Goal: Use online tool/utility: Utilize a website feature to perform a specific function

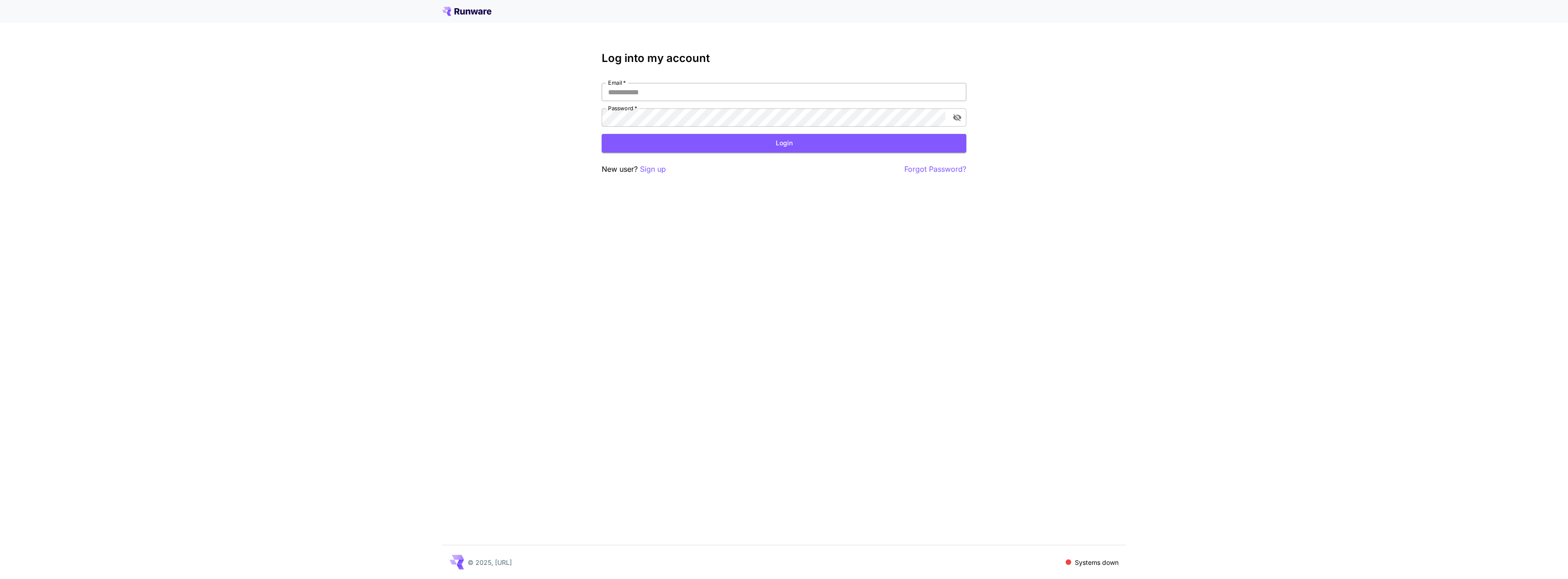
click at [670, 97] on input "Email   *" at bounding box center [784, 91] width 365 height 18
click at [653, 90] on input "Email   *" at bounding box center [784, 91] width 365 height 18
type input "**********"
click button "Login" at bounding box center [784, 143] width 365 height 19
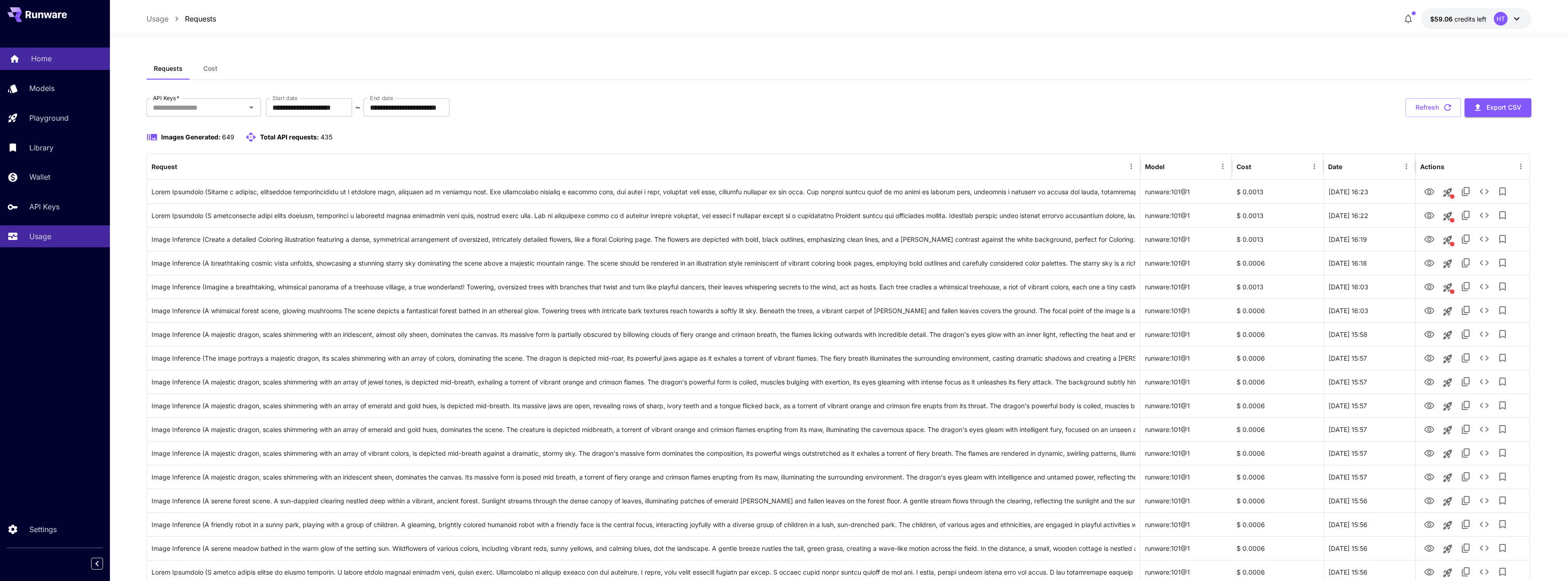
click at [45, 58] on p "Home" at bounding box center [42, 59] width 21 height 11
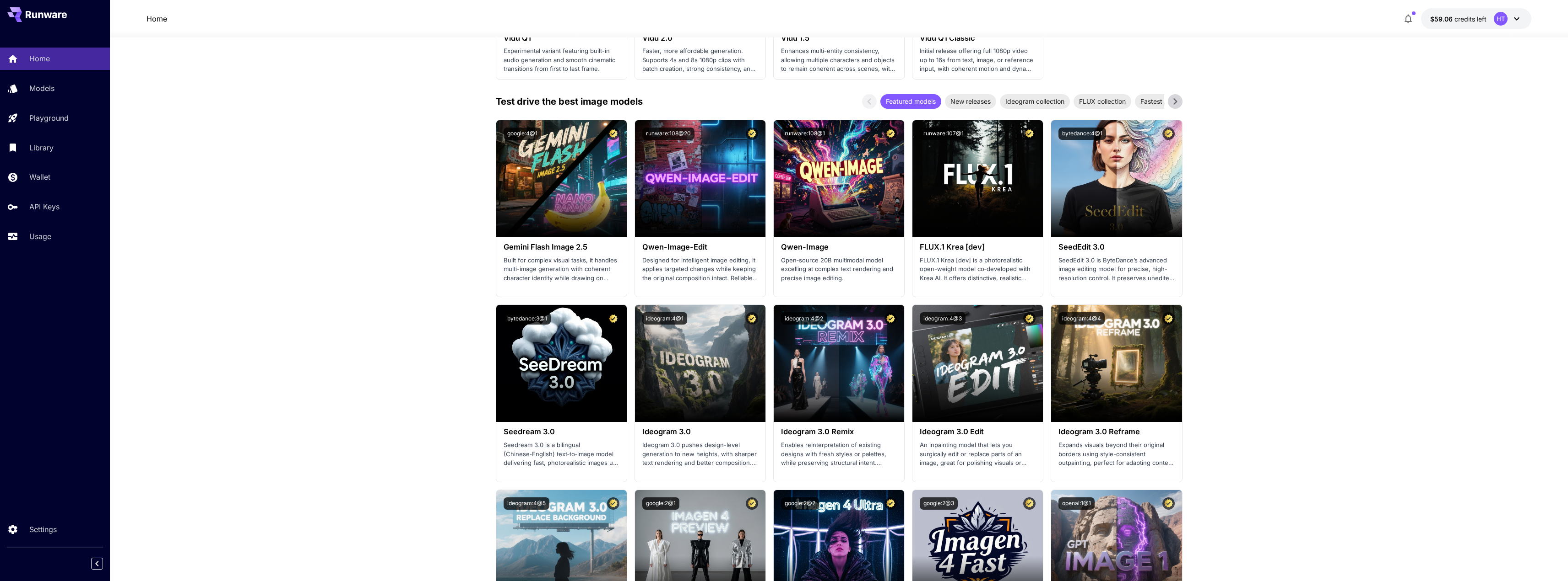
scroll to position [915, 0]
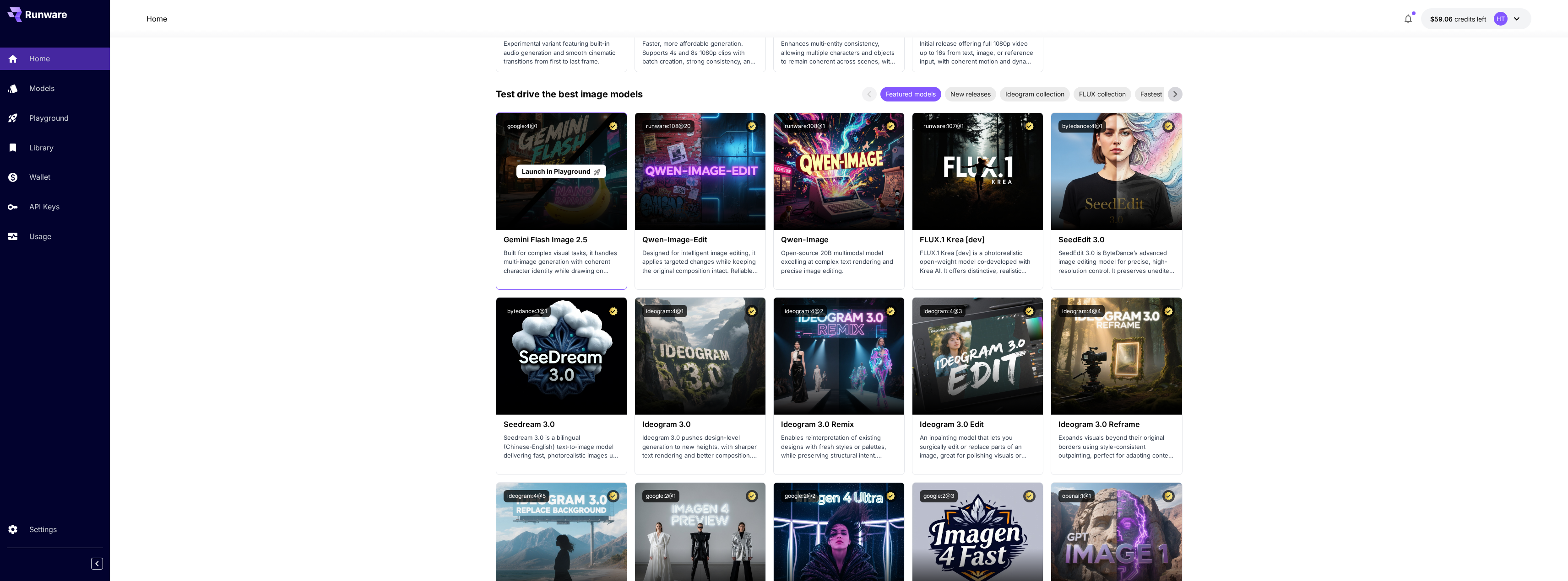
click at [577, 173] on span "Launch in Playground" at bounding box center [556, 171] width 69 height 8
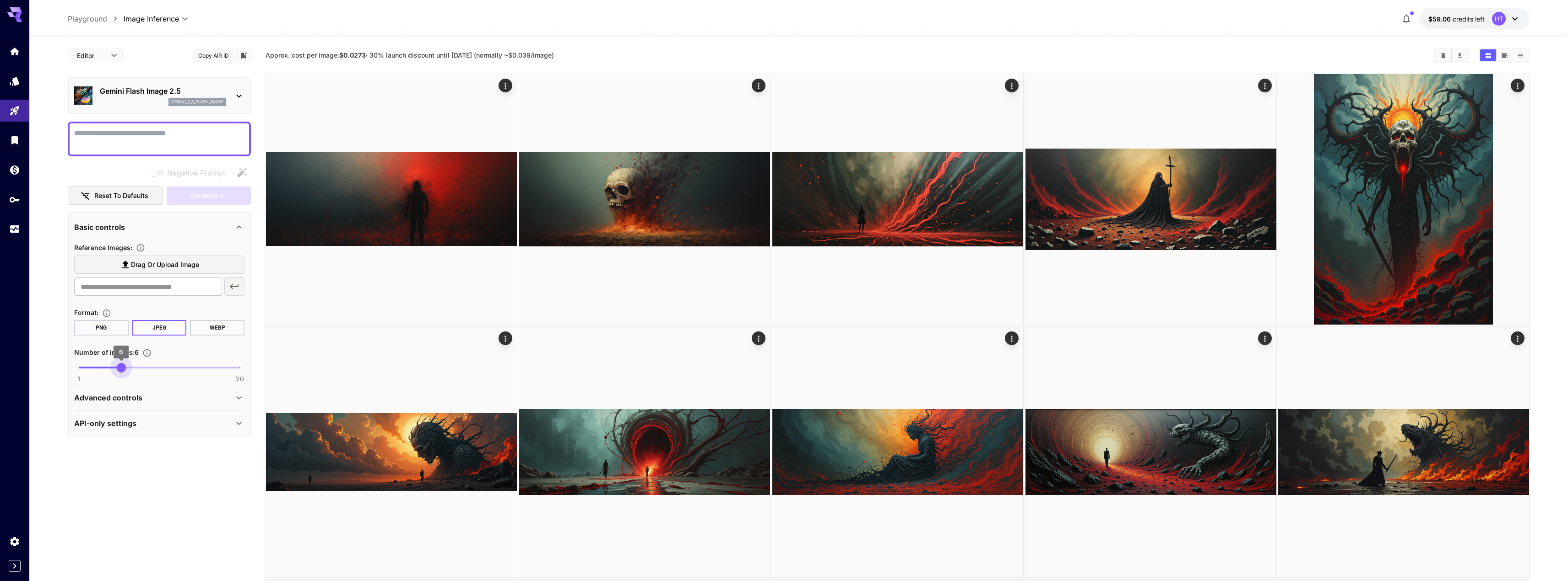
type input "*"
drag, startPoint x: 80, startPoint y: 371, endPoint x: 35, endPoint y: 366, distance: 45.3
type input "**********"
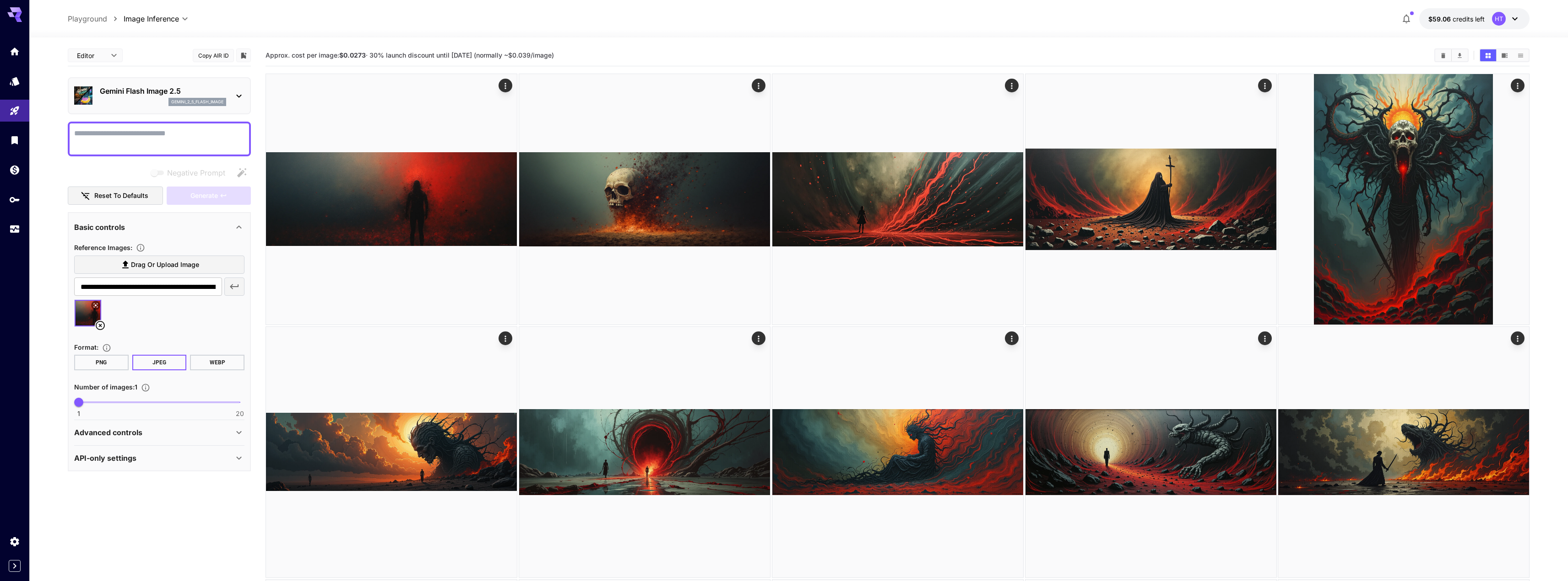
click at [99, 324] on icon at bounding box center [100, 326] width 11 height 11
type input "**********"
click at [157, 132] on textarea "Negative Prompt" at bounding box center [159, 138] width 170 height 22
type textarea "**********"
click at [199, 195] on span "Generate" at bounding box center [204, 196] width 27 height 11
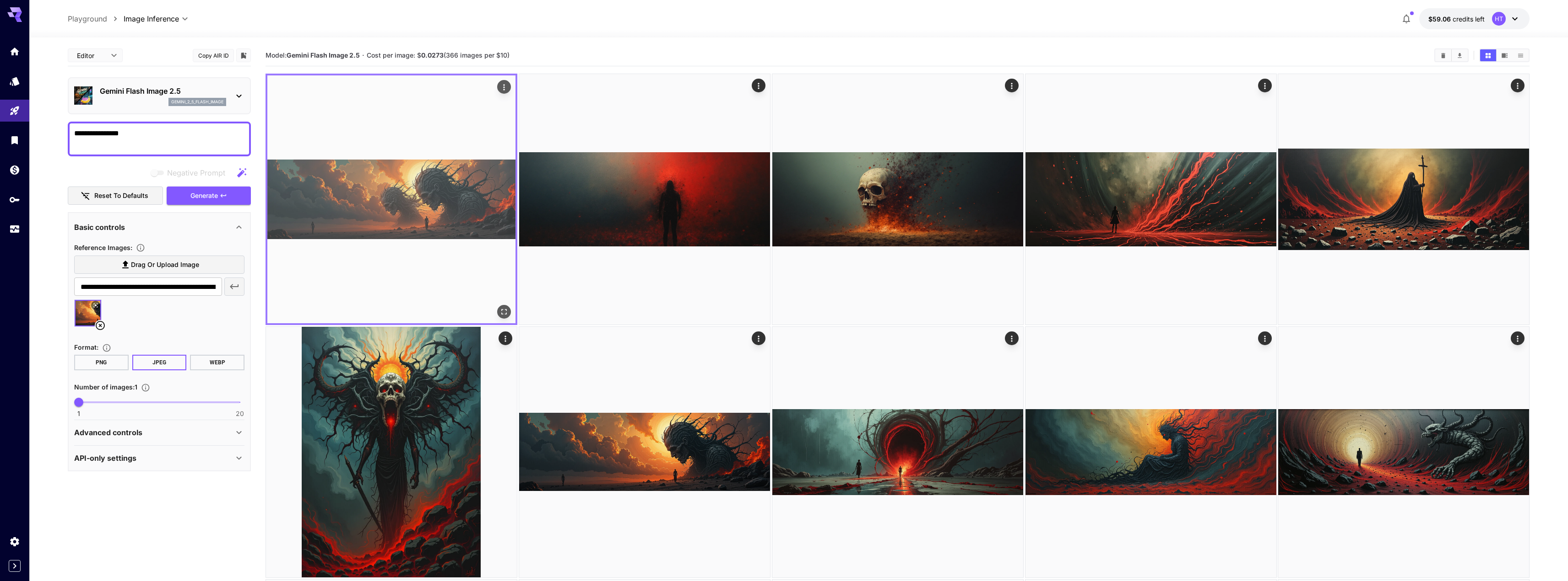
click at [508, 314] on icon "Open in fullscreen" at bounding box center [504, 312] width 9 height 9
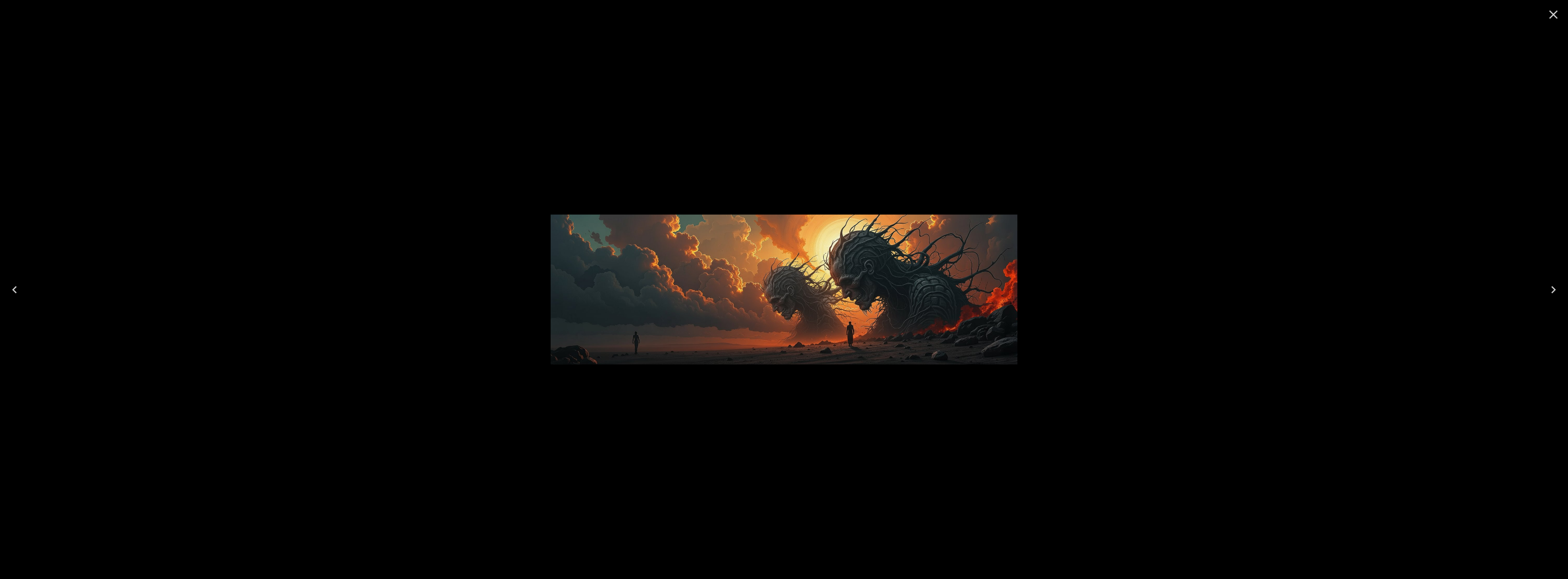
click at [1552, 12] on icon "Close" at bounding box center [1553, 14] width 14 height 14
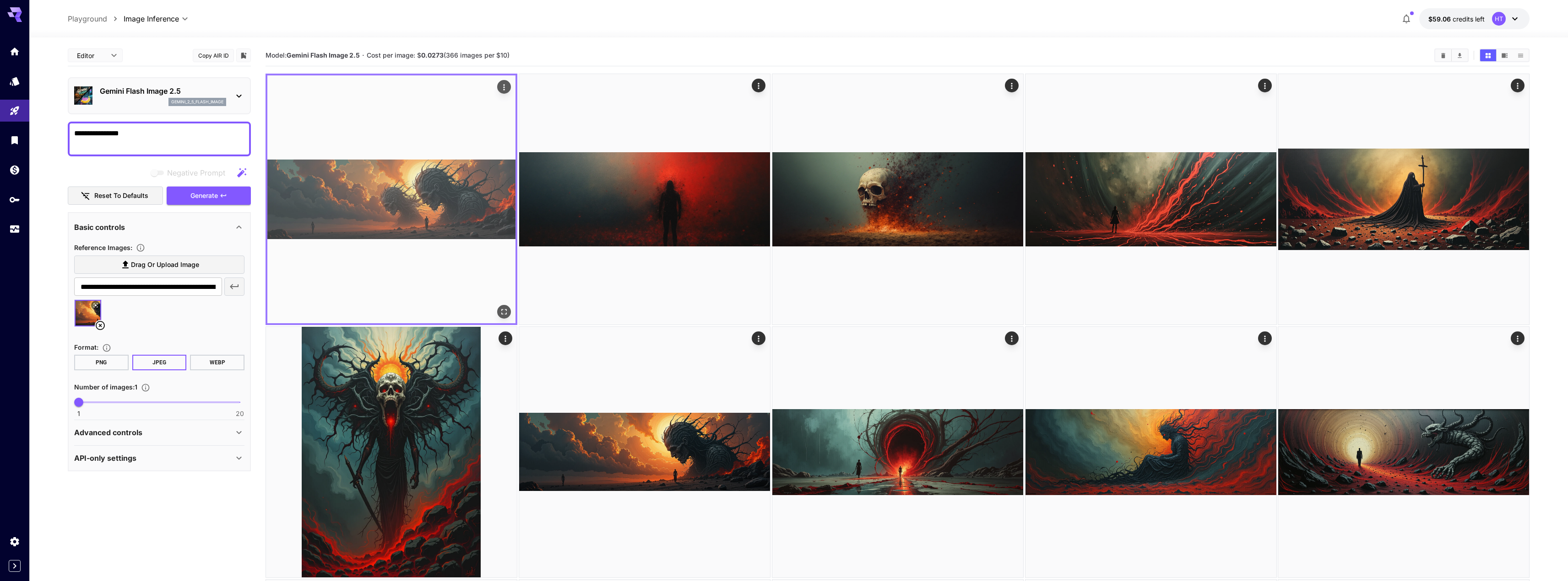
click at [416, 211] on img at bounding box center [391, 200] width 248 height 248
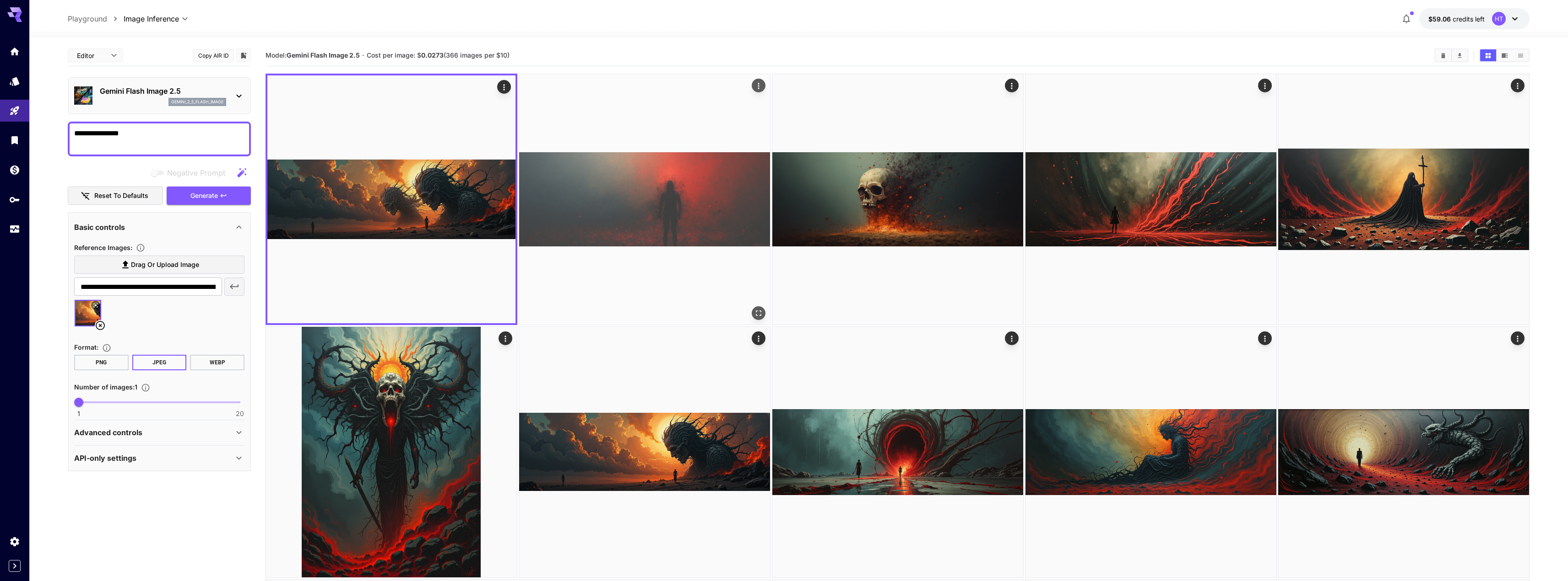
click at [670, 198] on img at bounding box center [644, 199] width 251 height 251
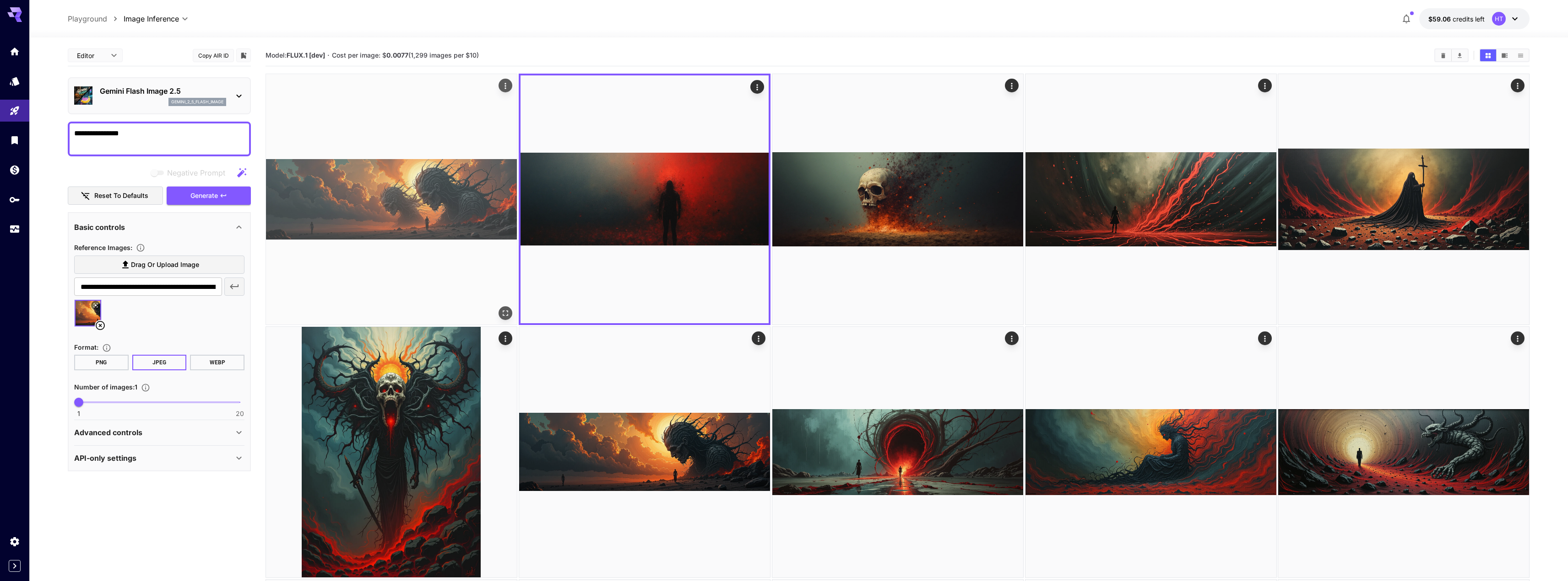
click at [419, 203] on img at bounding box center [391, 199] width 251 height 251
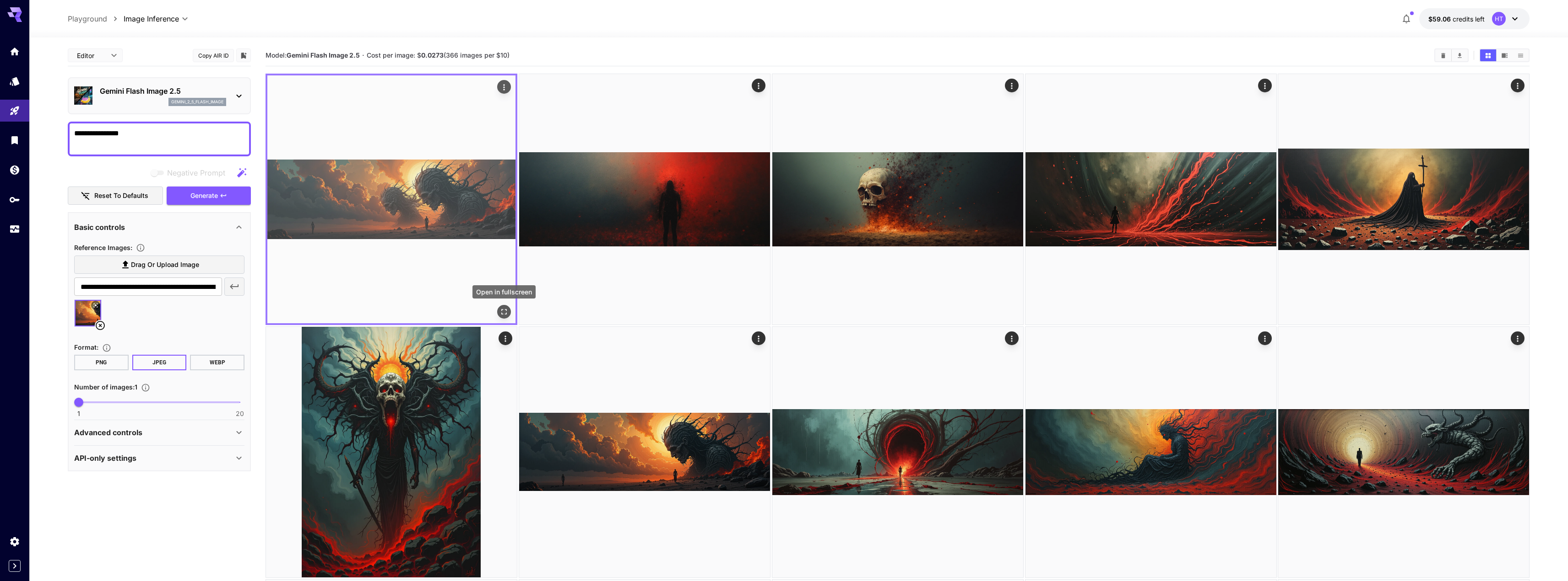
click at [508, 315] on icon "Open in fullscreen" at bounding box center [504, 312] width 9 height 9
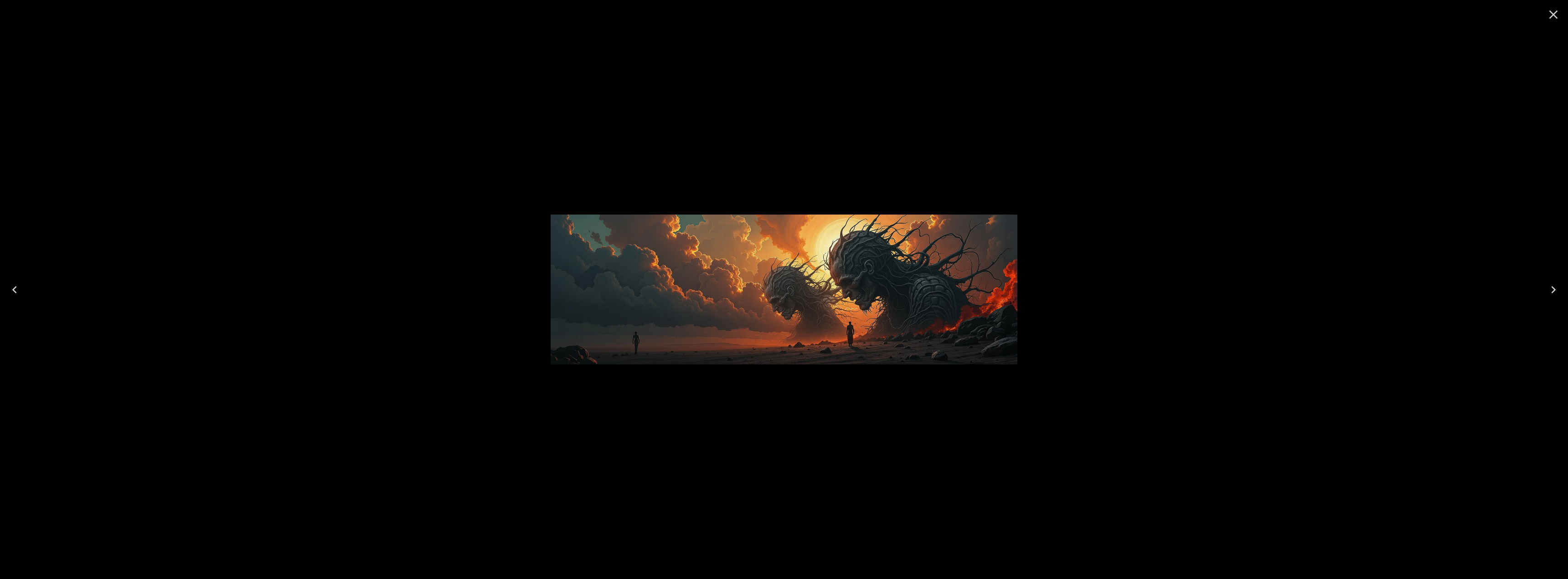
click at [1552, 16] on icon "Close" at bounding box center [1553, 14] width 8 height 8
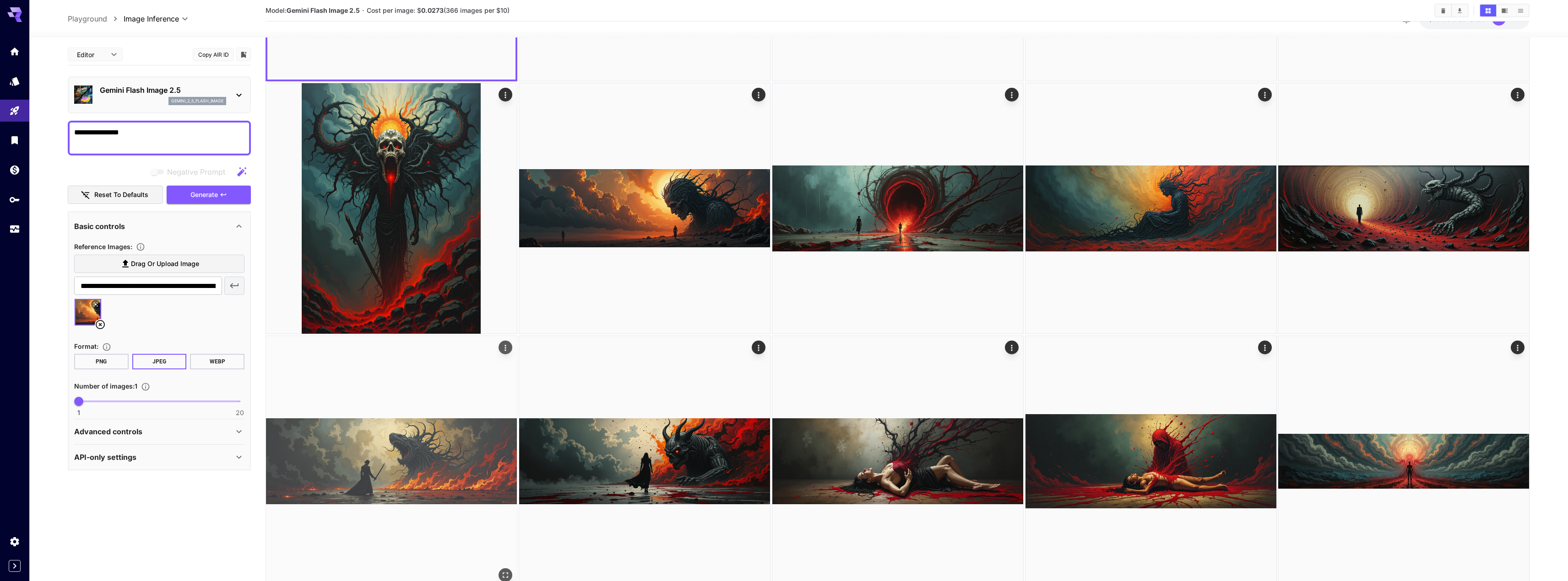
scroll to position [274, 0]
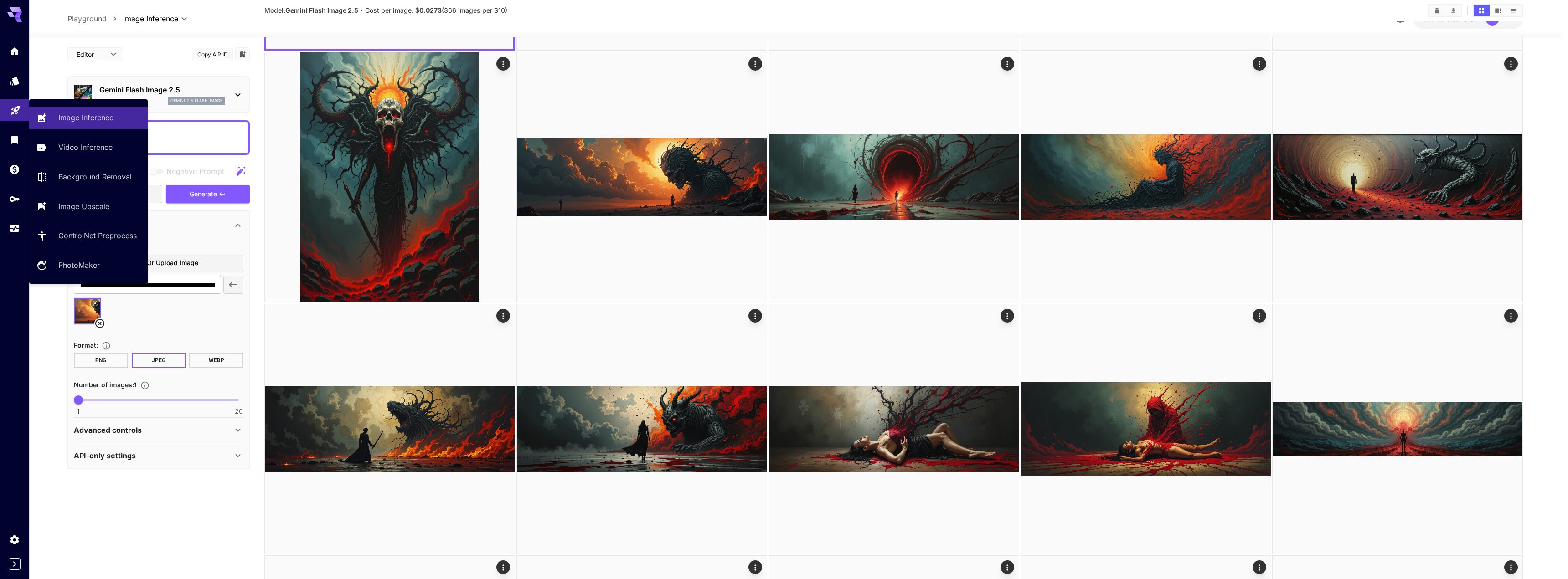
click at [19, 111] on icon "Playground" at bounding box center [16, 108] width 11 height 11
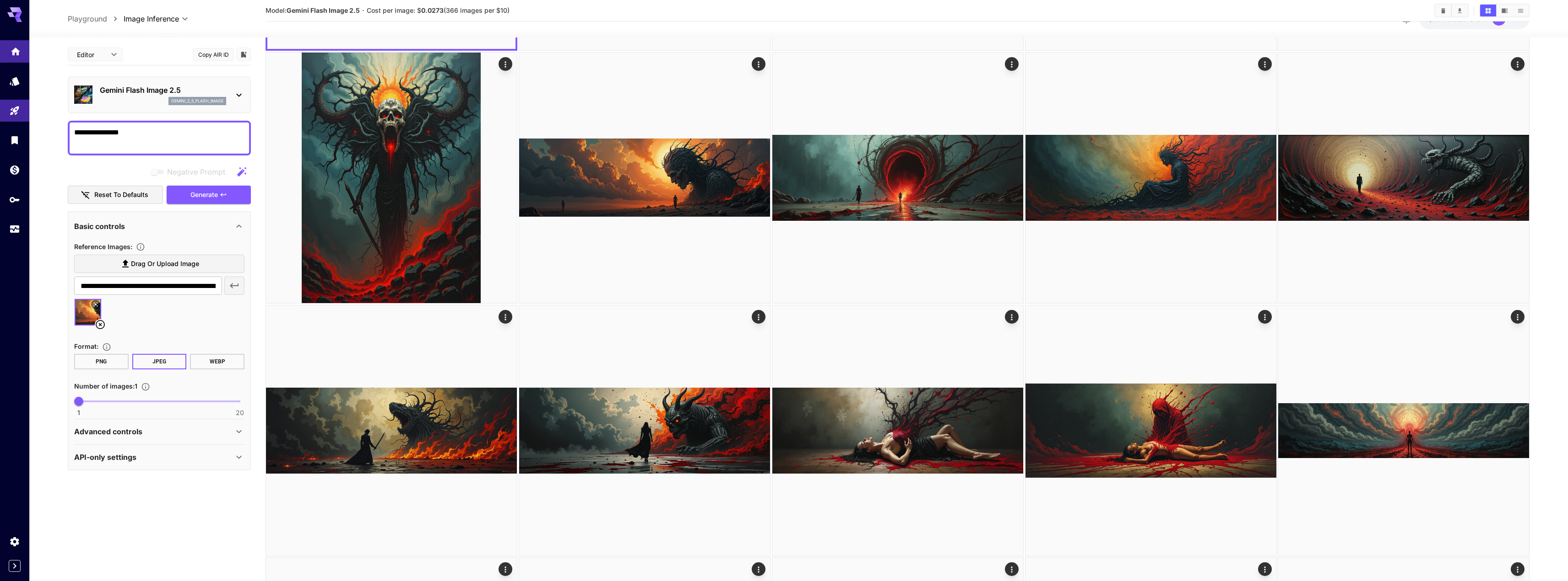
click at [12, 46] on icon "Home" at bounding box center [16, 49] width 11 height 11
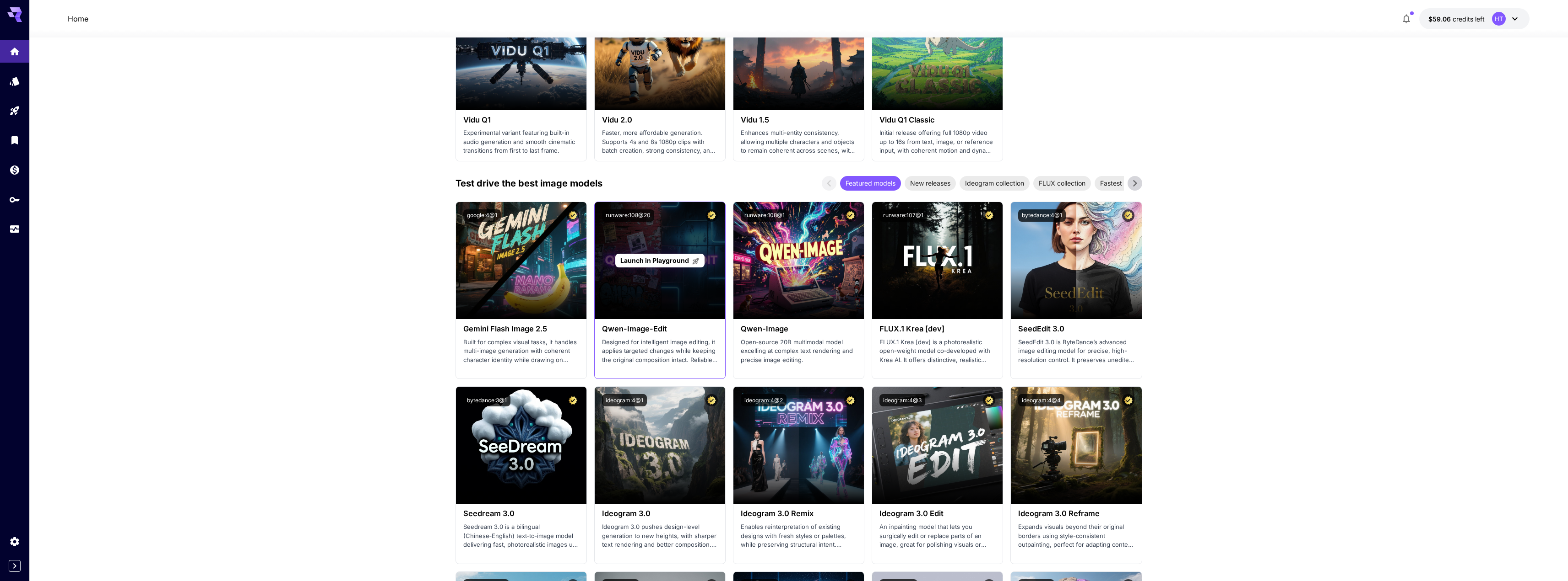
scroll to position [823, 0]
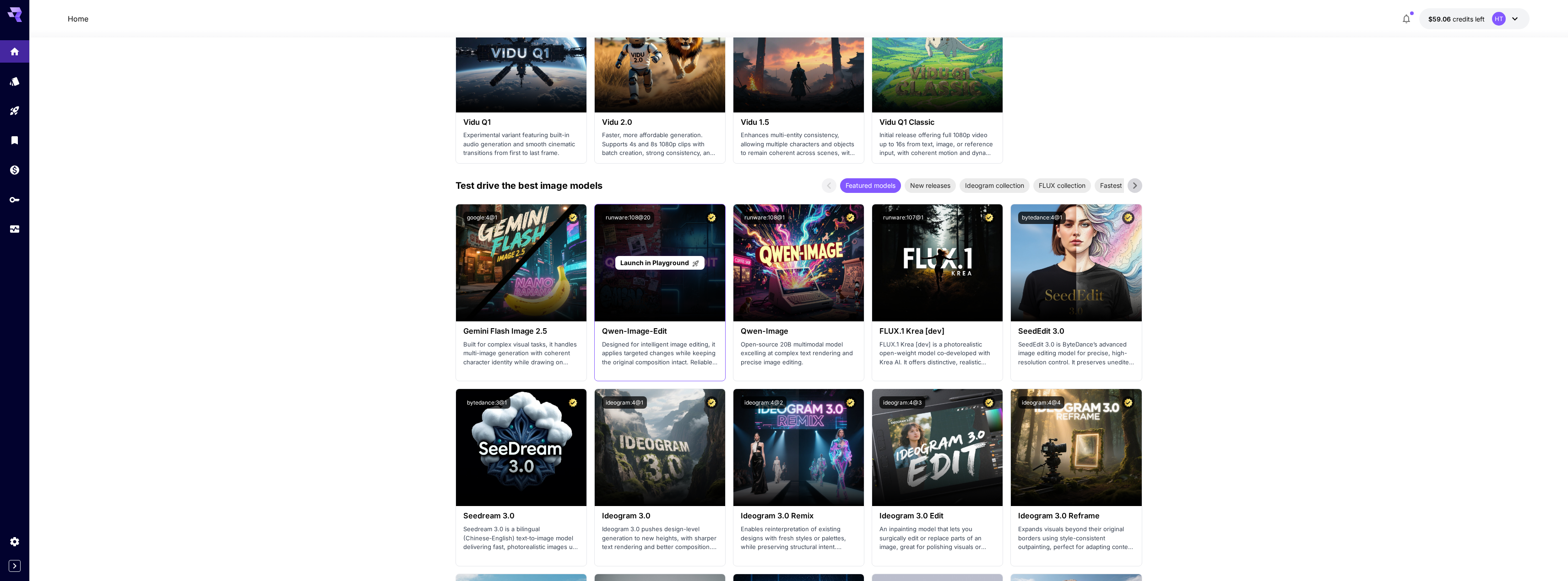
click at [650, 261] on span "Launch in Playground" at bounding box center [654, 263] width 69 height 8
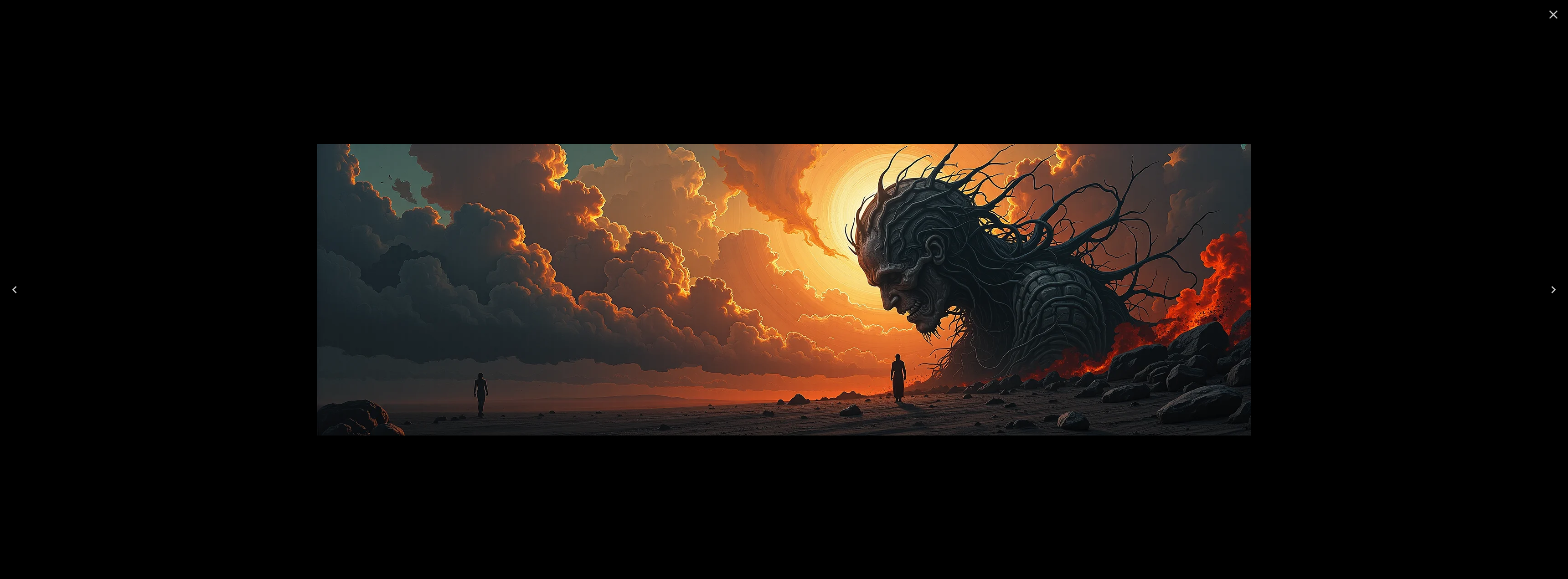
click at [1552, 11] on icon "Close" at bounding box center [1553, 14] width 14 height 14
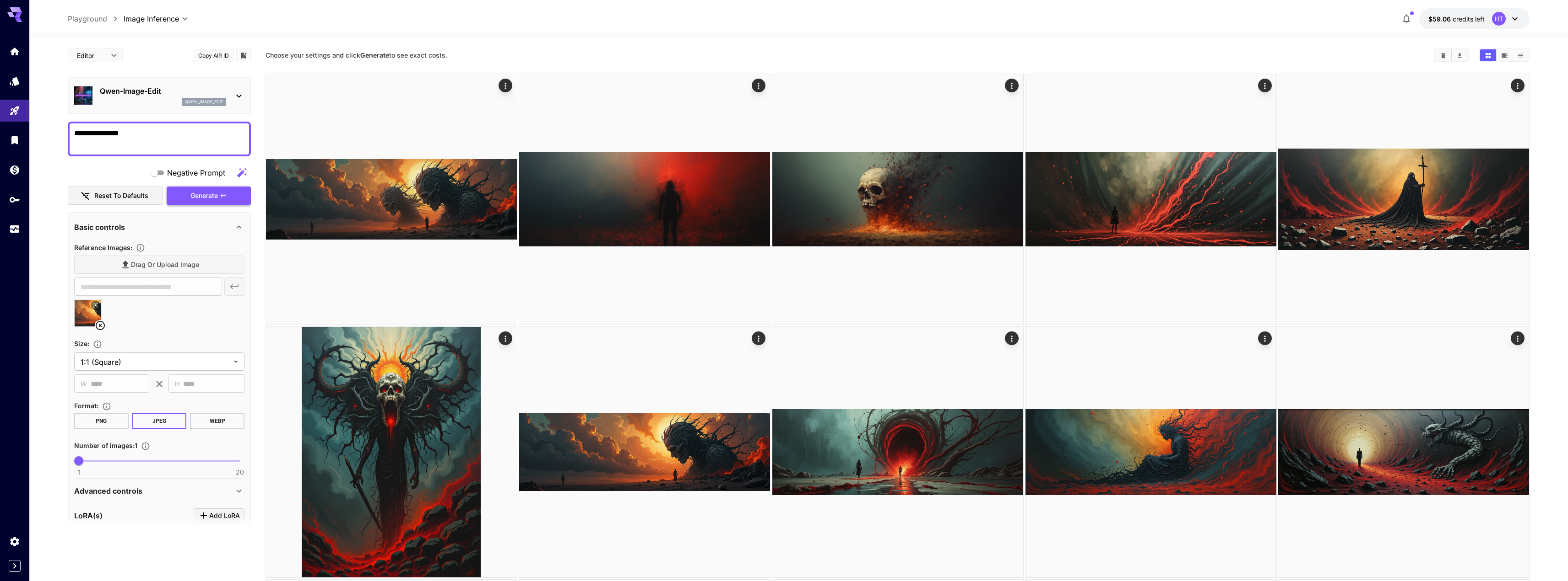
click at [207, 194] on span "Generate" at bounding box center [204, 196] width 27 height 11
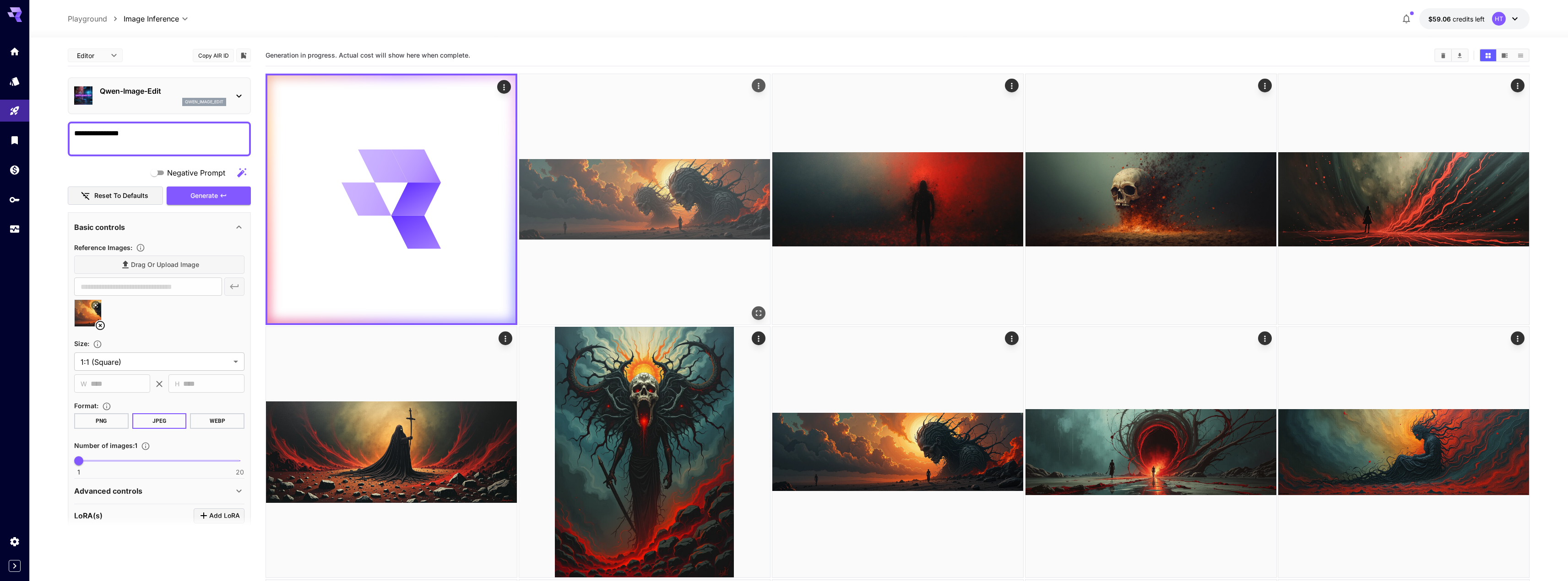
click at [637, 211] on img at bounding box center [644, 199] width 251 height 251
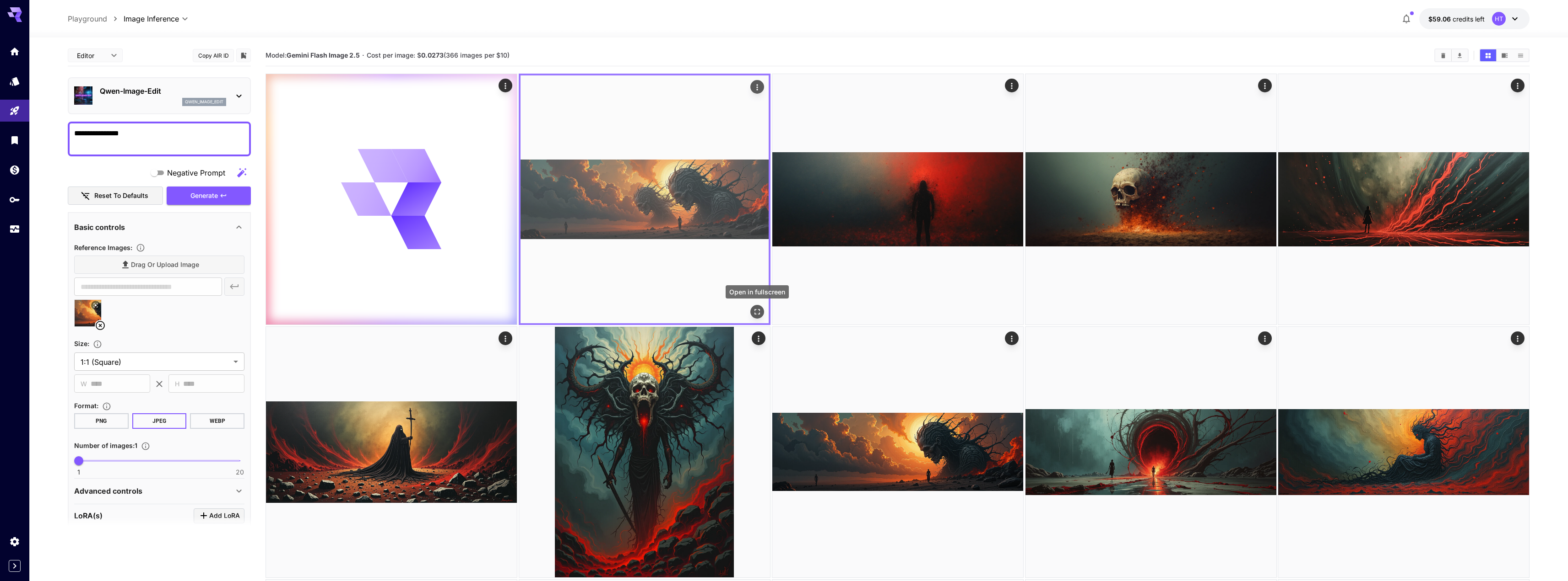
click at [760, 311] on icon "Open in fullscreen" at bounding box center [757, 312] width 9 height 9
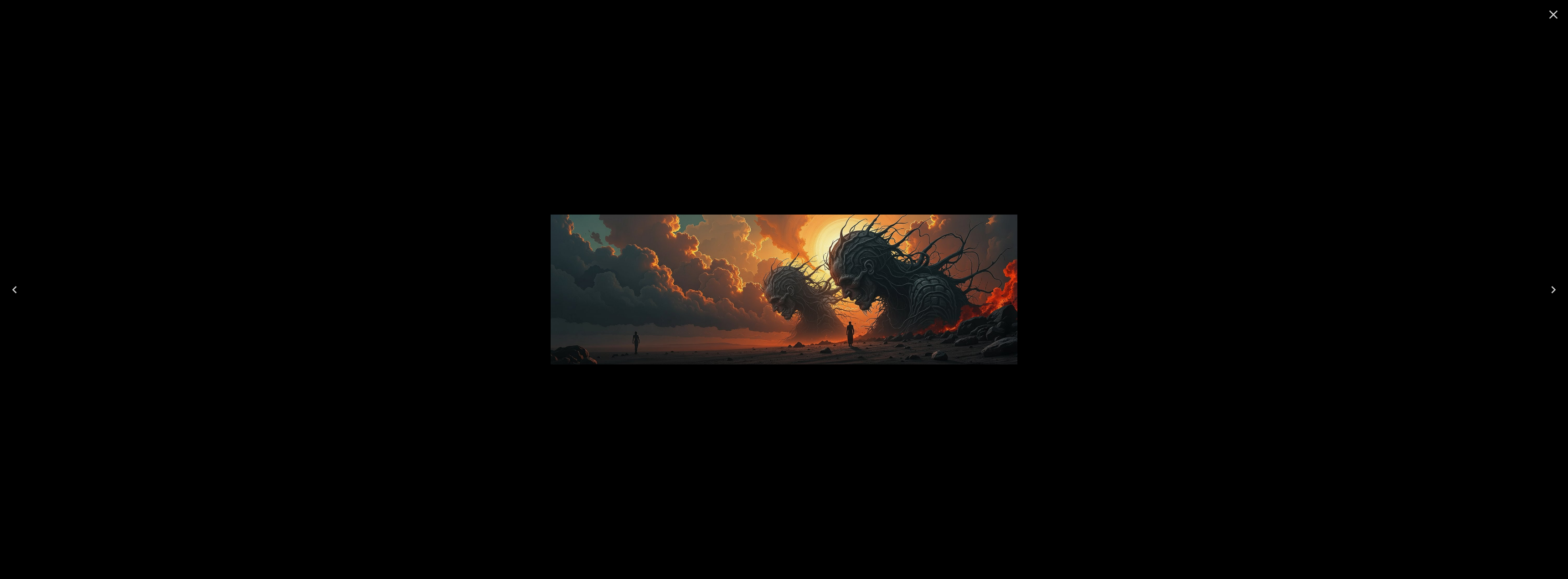
click at [1548, 13] on icon "Close" at bounding box center [1553, 14] width 14 height 14
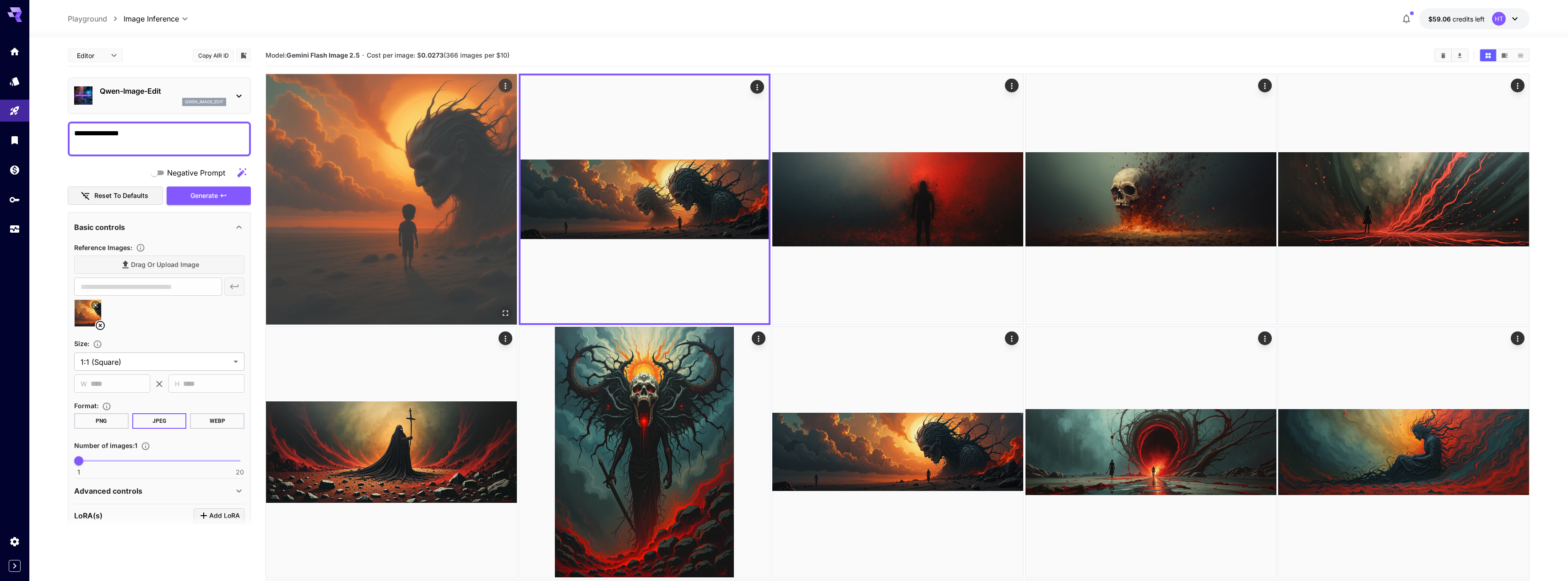
click at [439, 298] on img at bounding box center [391, 199] width 251 height 251
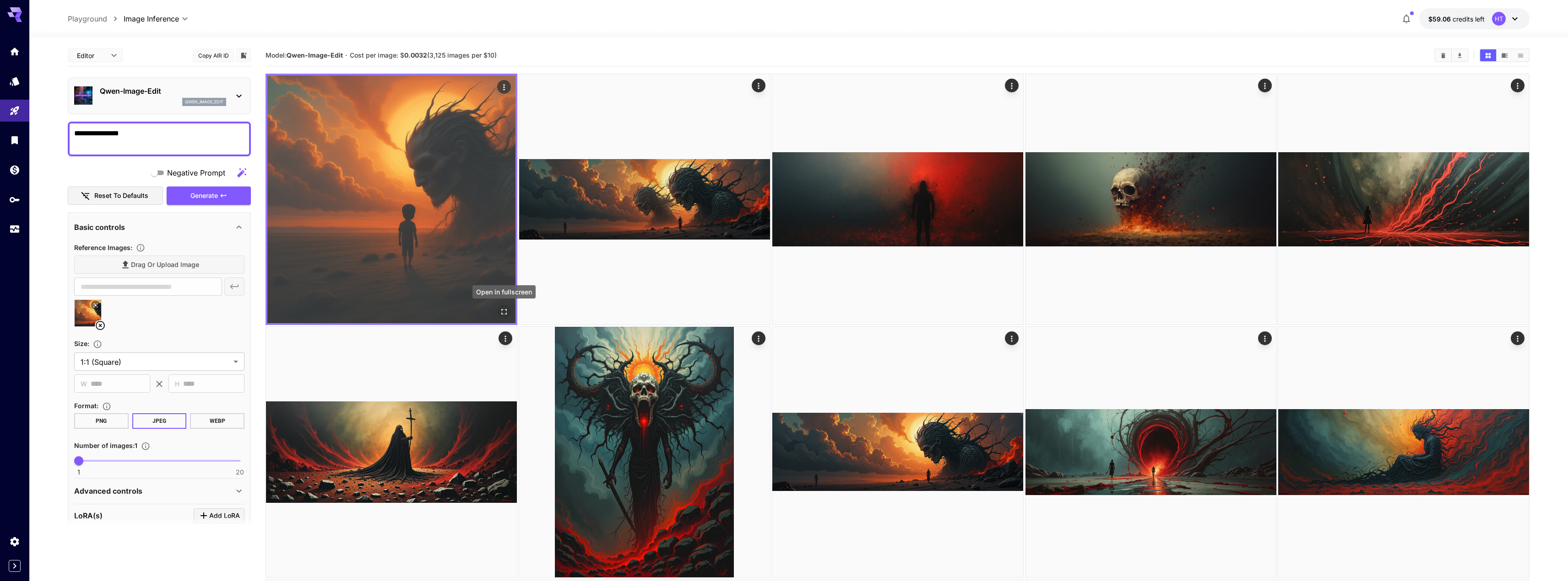
click at [505, 310] on icon "Open in fullscreen" at bounding box center [504, 312] width 9 height 9
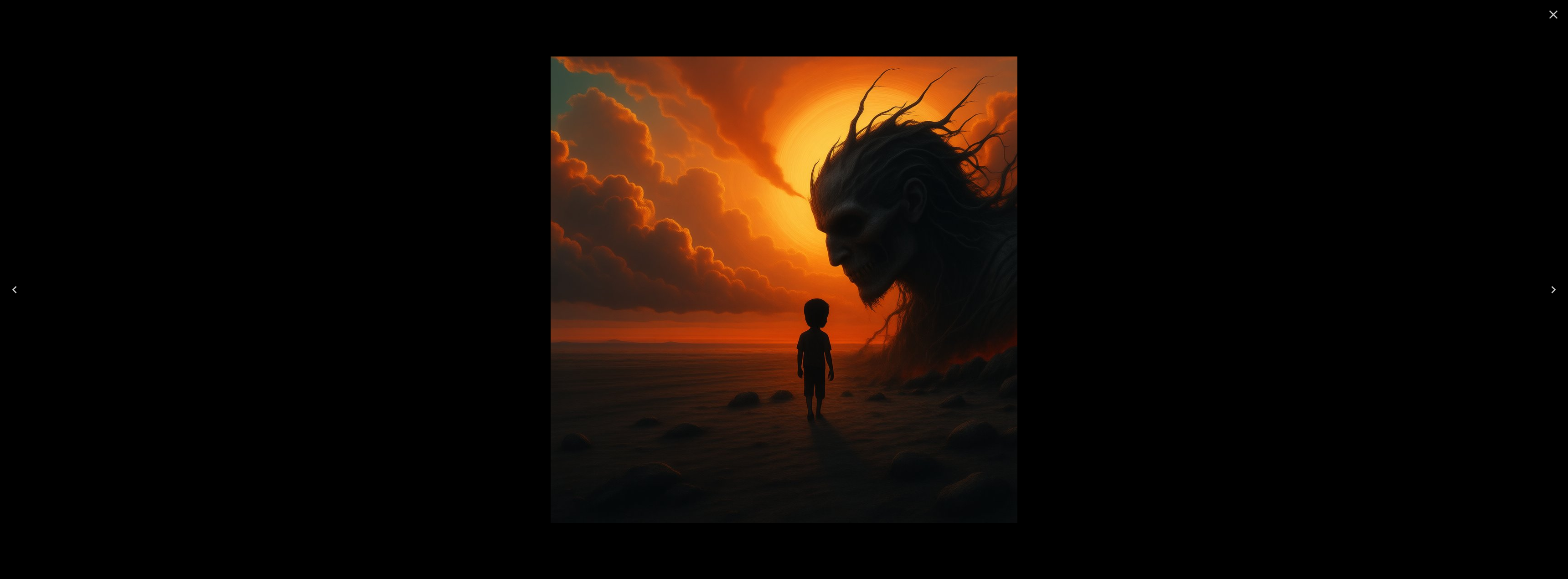
click at [1553, 13] on icon "Close" at bounding box center [1553, 14] width 14 height 14
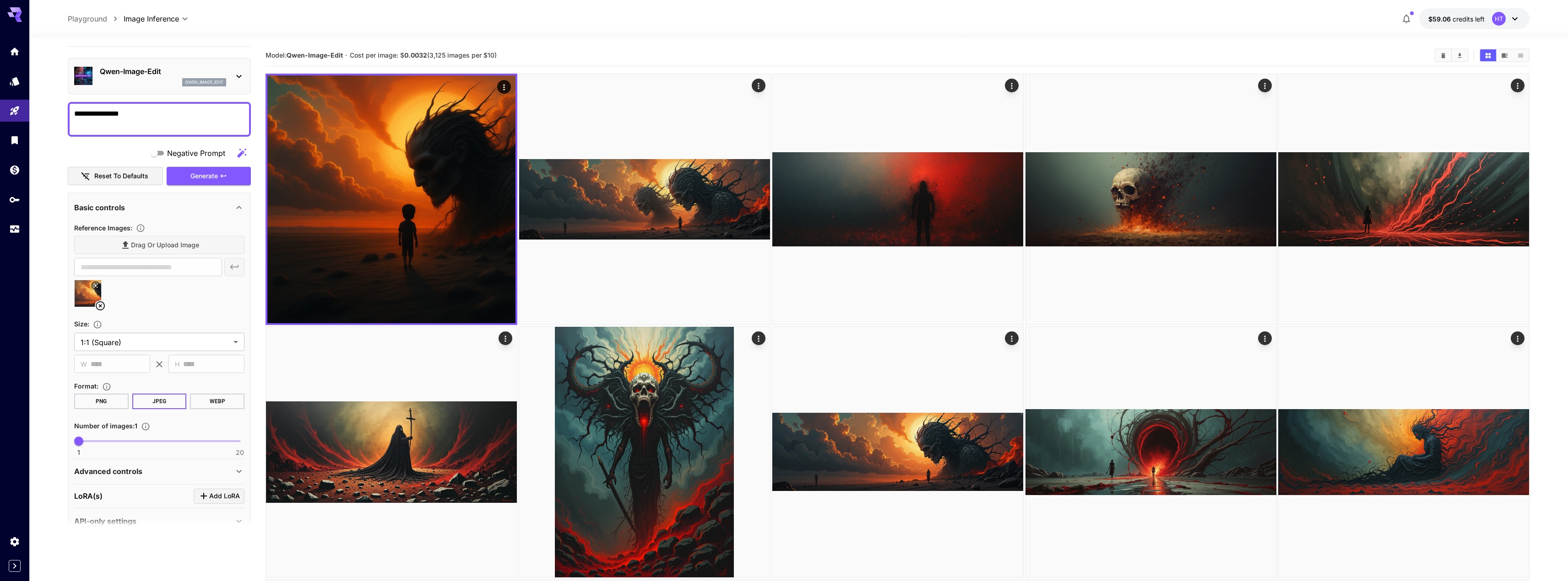
scroll to position [39, 0]
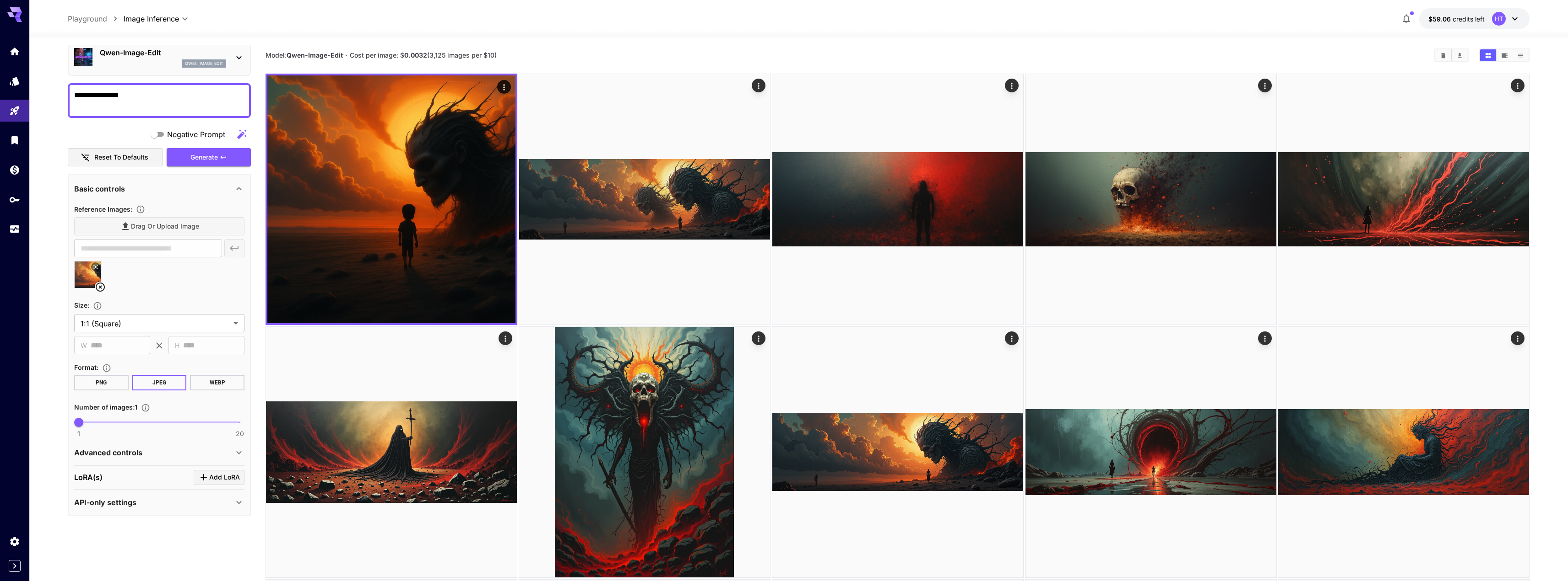
click at [141, 453] on p "Advanced controls" at bounding box center [108, 453] width 68 height 11
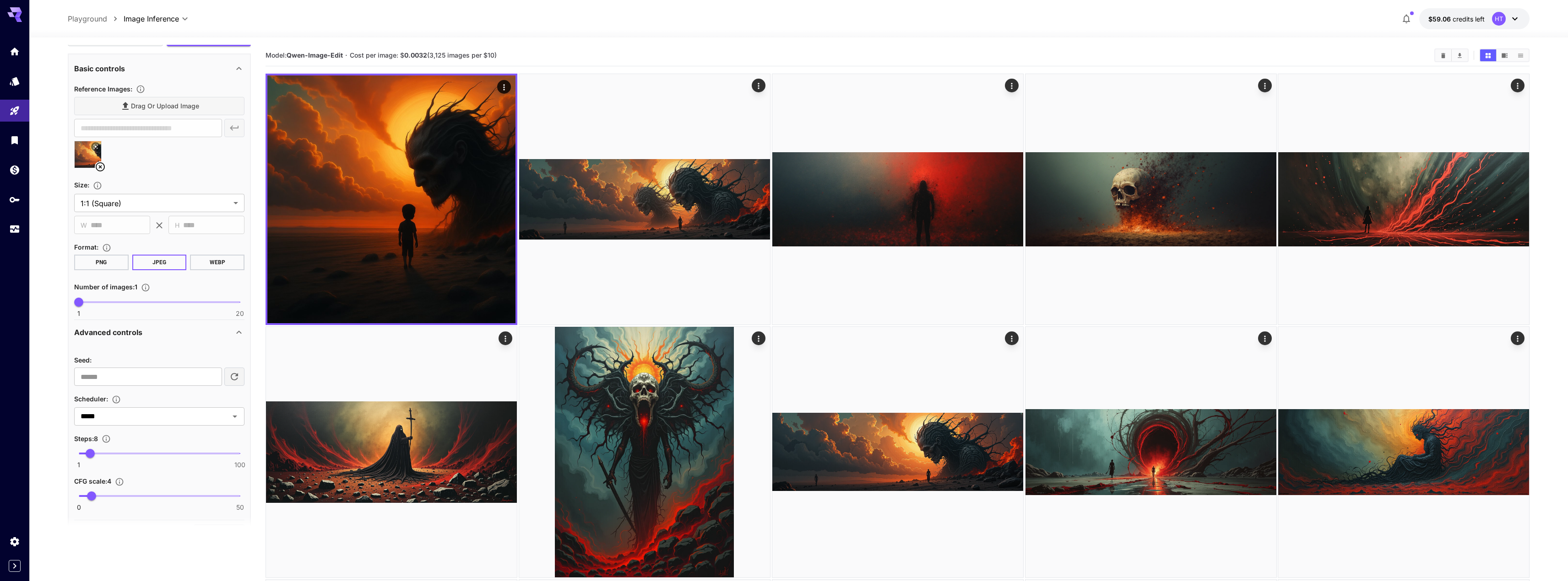
scroll to position [176, 0]
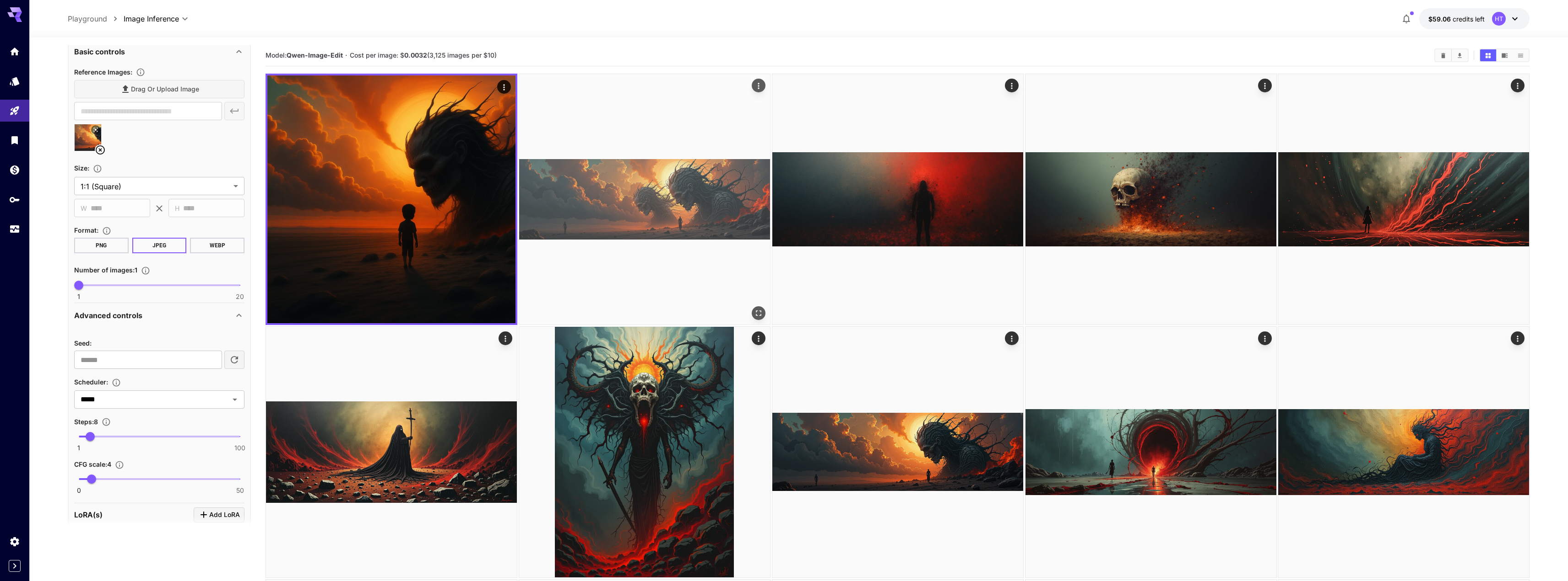
click at [625, 213] on img at bounding box center [644, 199] width 251 height 251
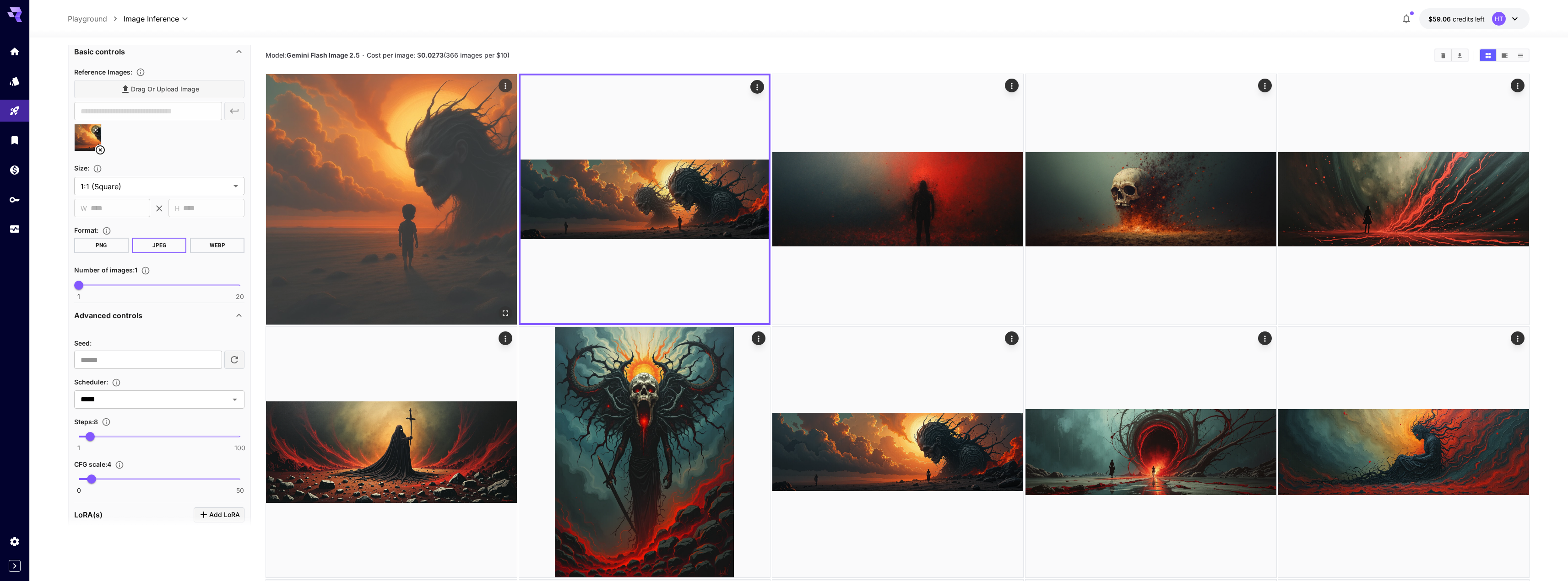
click at [370, 244] on img at bounding box center [391, 199] width 251 height 251
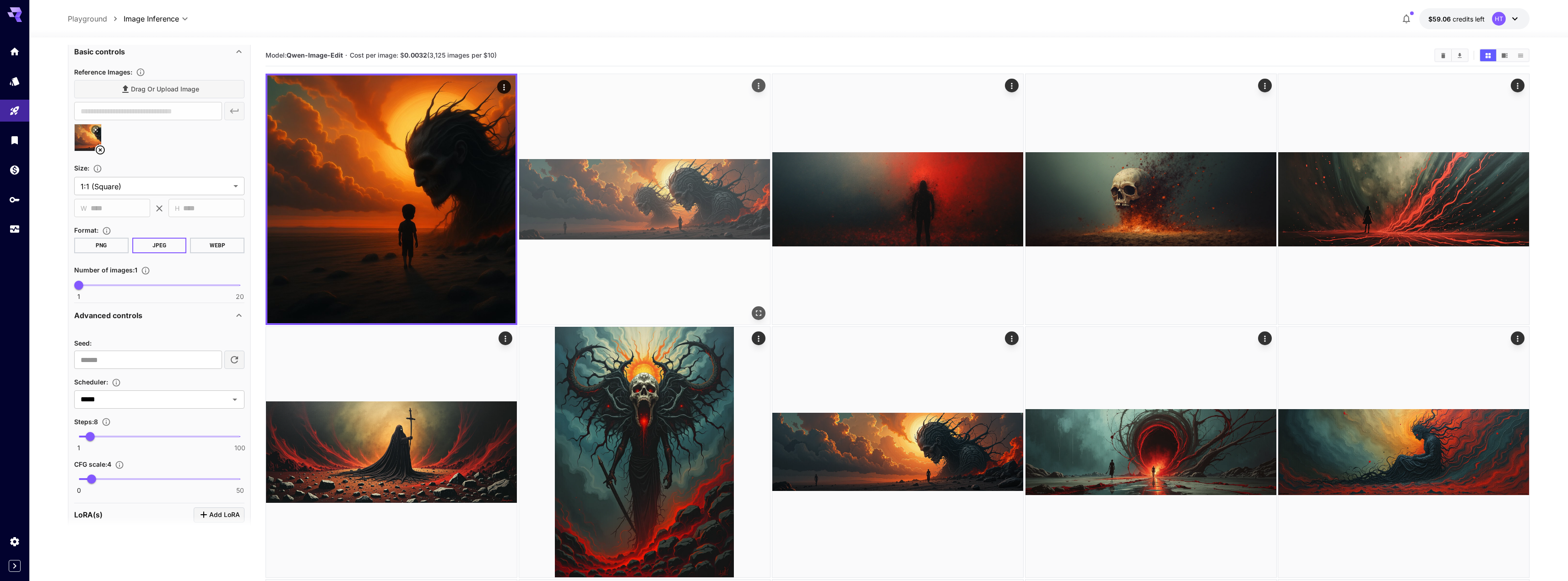
click at [567, 223] on img at bounding box center [644, 199] width 251 height 251
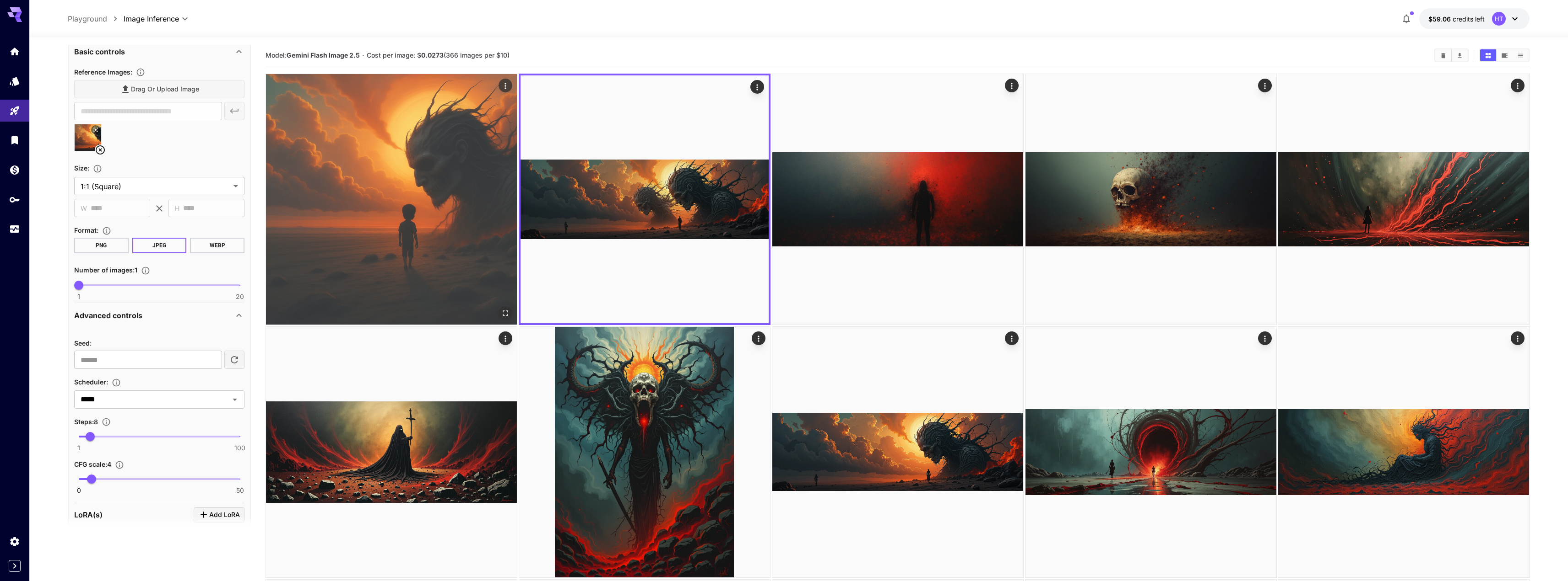
click at [416, 233] on img at bounding box center [391, 199] width 251 height 251
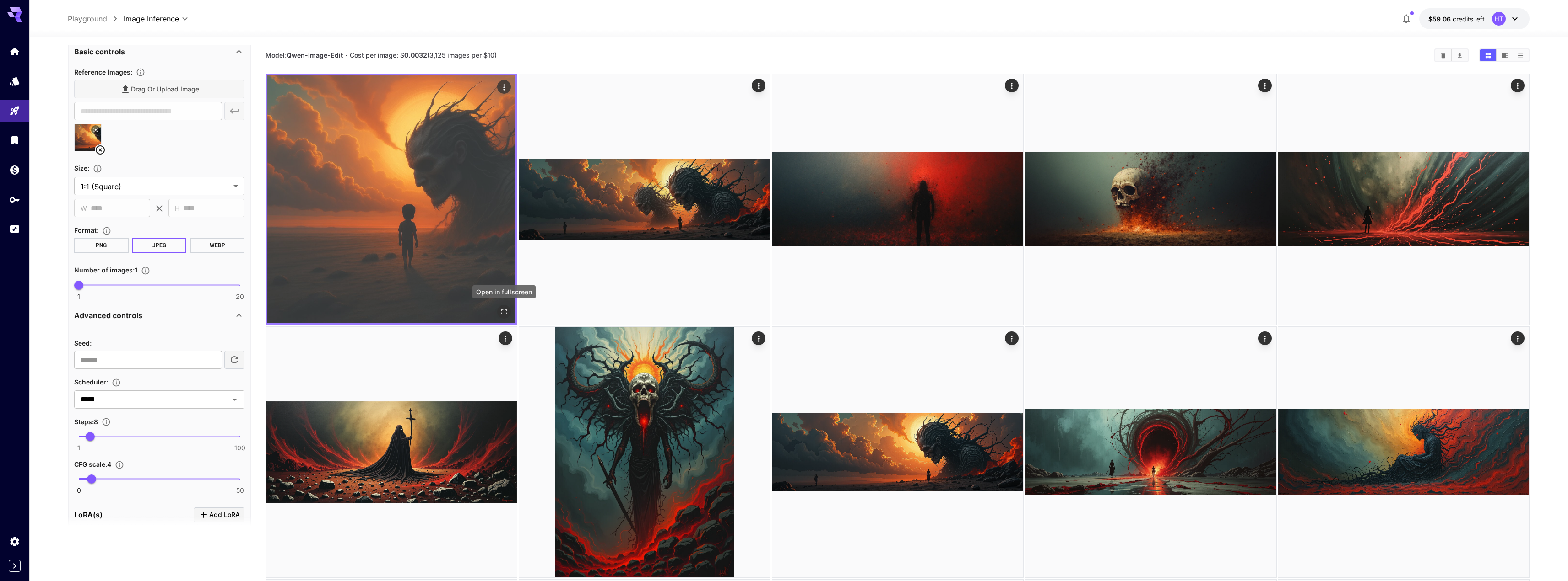
click at [504, 313] on icon "Open in fullscreen" at bounding box center [504, 312] width 9 height 9
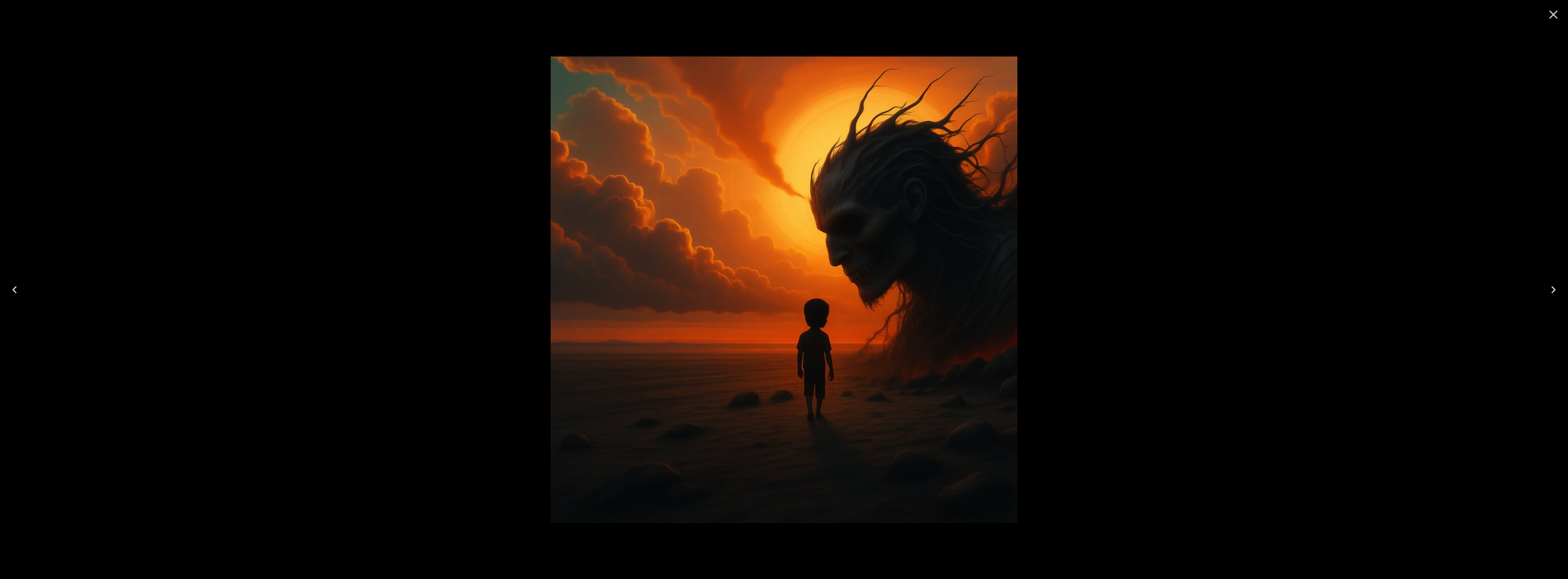
click at [1544, 19] on button "Close" at bounding box center [1553, 14] width 22 height 22
